Goal: Browse casually

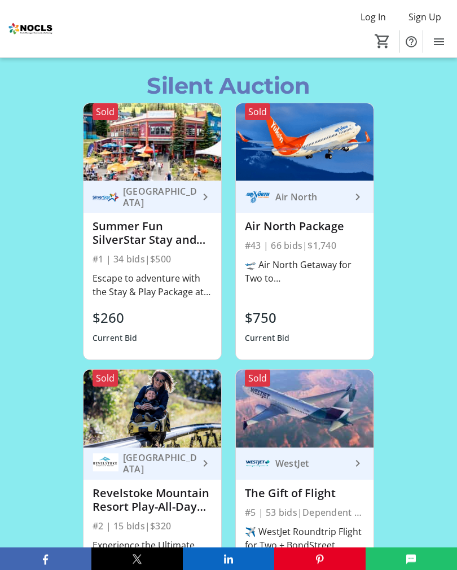
scroll to position [1827, 0]
click at [292, 285] on div "🛫 Air North Getaway for Two to [GEOGRAPHIC_DATA] + Eclipse Nordic Hot Springs P…" at bounding box center [305, 271] width 120 height 27
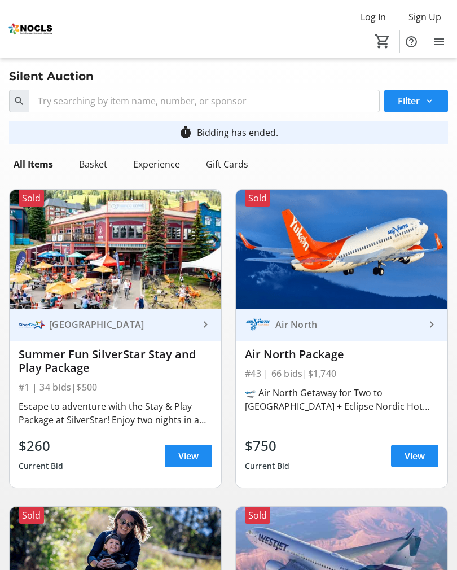
click at [424, 409] on div "🛫 Air North Getaway for Two to [GEOGRAPHIC_DATA] + Eclipse Nordic Hot Springs P…" at bounding box center [342, 399] width 194 height 27
click at [410, 456] on span "View" at bounding box center [415, 456] width 20 height 14
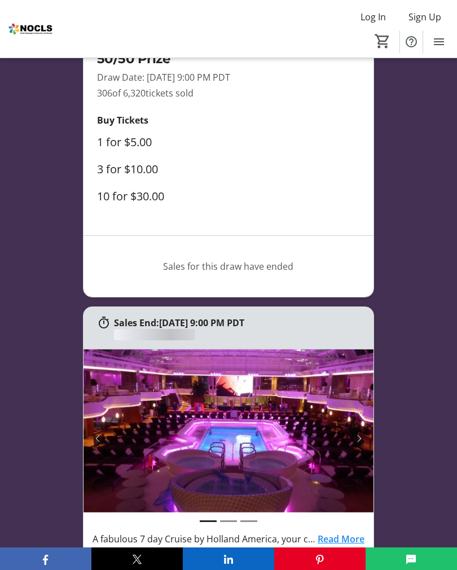
scroll to position [1827, 0]
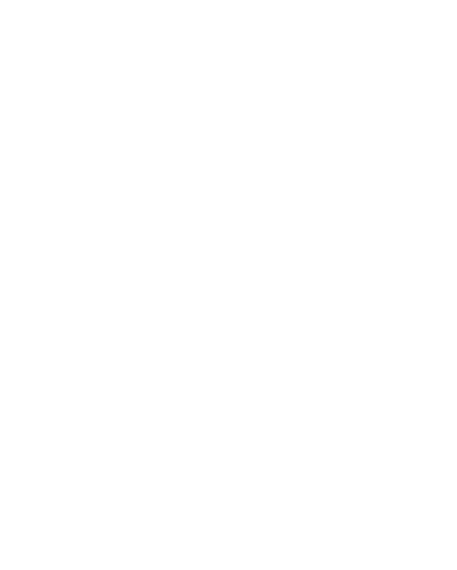
click at [65, 0] on html at bounding box center [228, 0] width 457 height 0
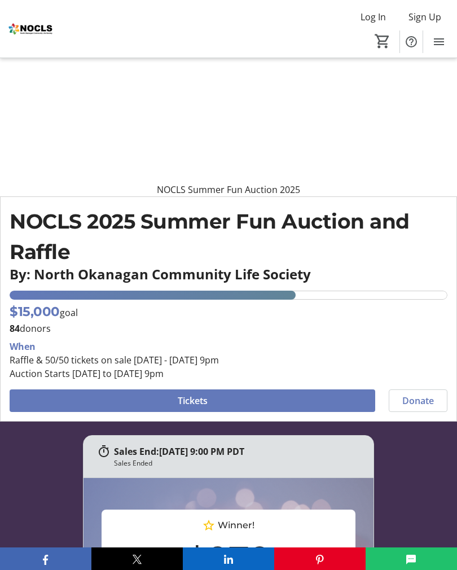
scroll to position [121, 0]
